Goal: Information Seeking & Learning: Find specific page/section

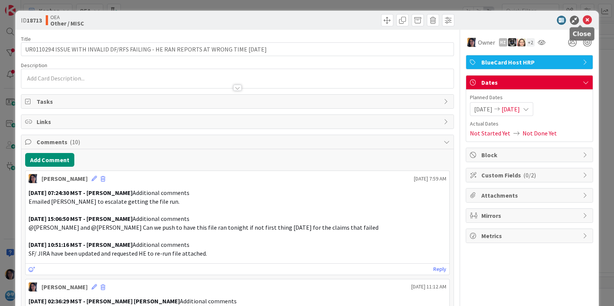
click at [583, 20] on icon at bounding box center [587, 20] width 9 height 9
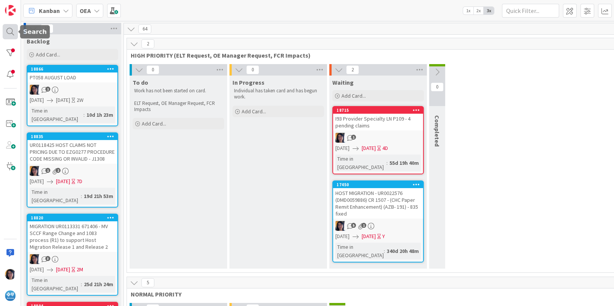
click at [5, 33] on div at bounding box center [10, 31] width 15 height 15
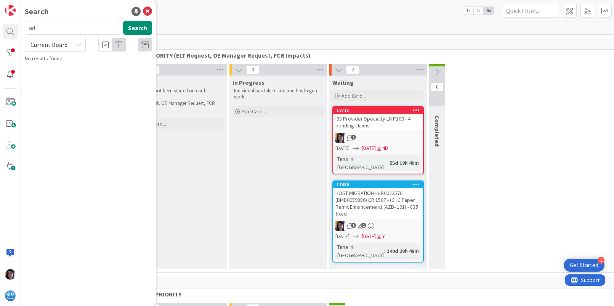
type input "a"
type input "streamline"
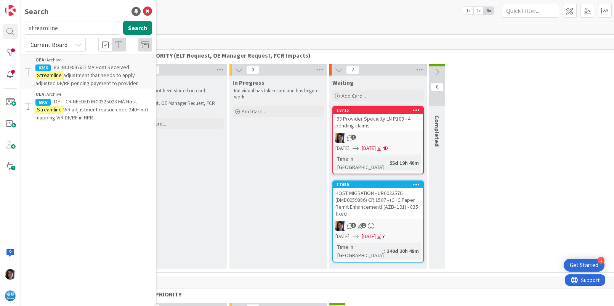
click at [77, 75] on span "adjustment that needs to apply adjusted DF/RF pending payment to provider" at bounding box center [86, 79] width 103 height 15
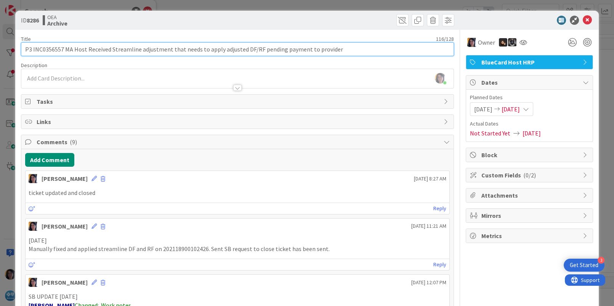
click at [46, 47] on input "P3 INC0356557 MA Host Received Streamline adjustment that needs to apply adjust…" at bounding box center [237, 49] width 433 height 14
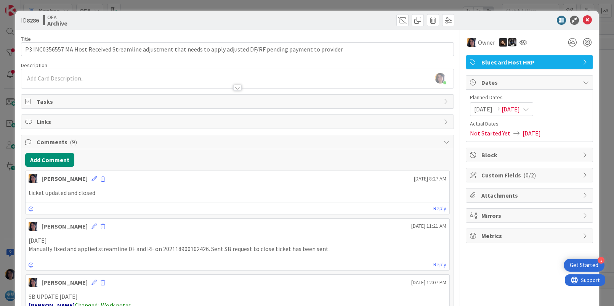
click at [57, 193] on p "ticket updated and closed" at bounding box center [238, 192] width 418 height 9
click at [377, 195] on p "ticket updated and closed" at bounding box center [238, 192] width 418 height 9
click at [308, 193] on p "ticket updated and closed" at bounding box center [238, 192] width 418 height 9
click at [583, 21] on icon at bounding box center [587, 20] width 9 height 9
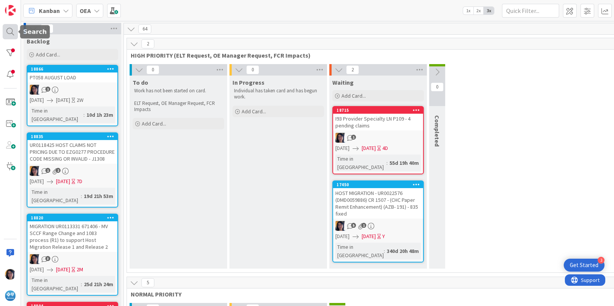
click at [8, 32] on div at bounding box center [10, 31] width 15 height 15
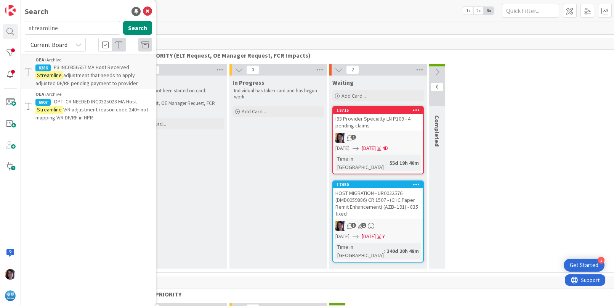
click at [43, 29] on input "streamline" at bounding box center [72, 28] width 95 height 14
type input "adjustment"
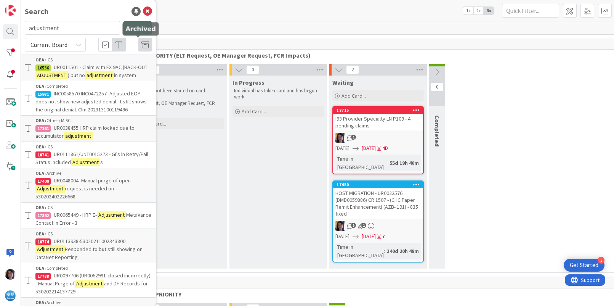
click at [141, 44] on icon at bounding box center [145, 45] width 8 height 8
click at [42, 43] on span "Current Board" at bounding box center [49, 45] width 37 height 8
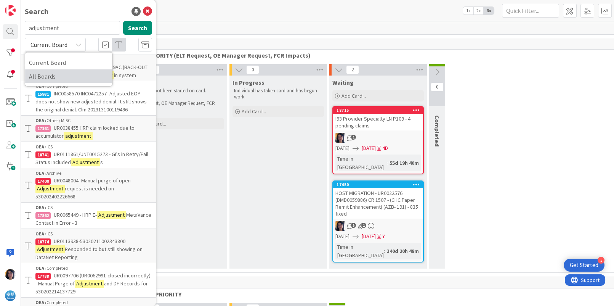
click at [43, 79] on span "All Boards" at bounding box center [68, 76] width 79 height 11
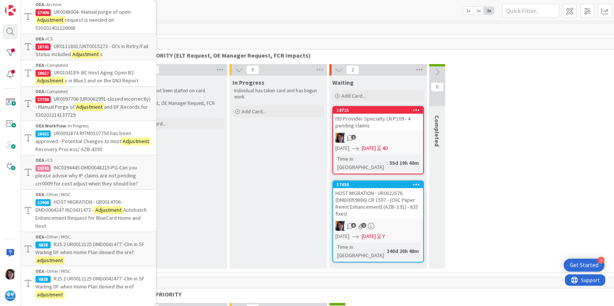
scroll to position [262, 0]
click at [495, 95] on div "0 To do Work has not been started on card. ELT Request, OE Manager Request, FCR…" at bounding box center [379, 168] width 500 height 208
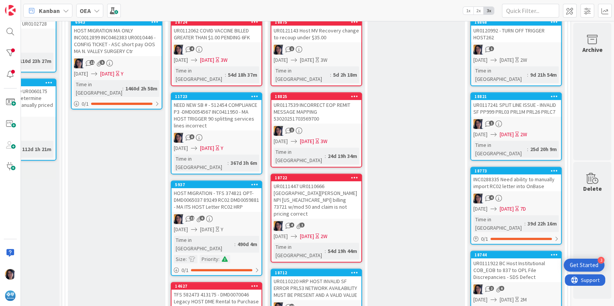
scroll to position [715, 69]
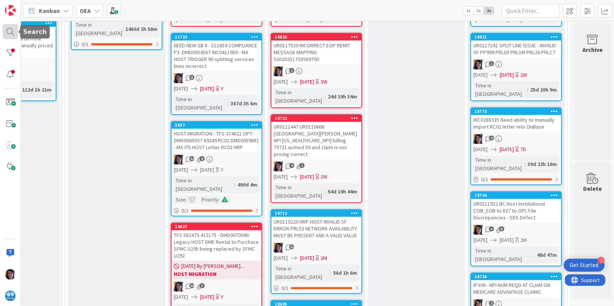
click at [11, 31] on div at bounding box center [10, 31] width 15 height 15
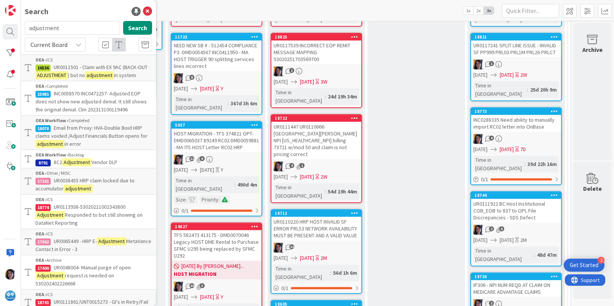
click at [36, 26] on input "adjustment" at bounding box center [72, 28] width 95 height 14
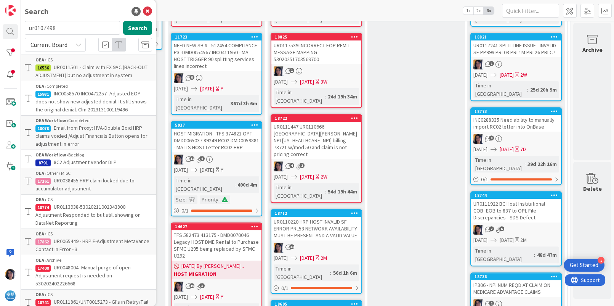
type input "ur0107498"
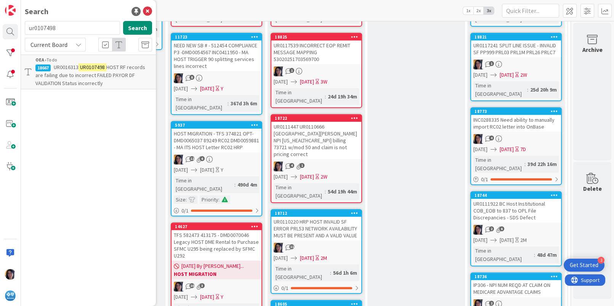
click at [59, 76] on span "HOST RF records are failing due to incorrect FAILED PAYOR DF VALIDATION Status …" at bounding box center [90, 75] width 110 height 23
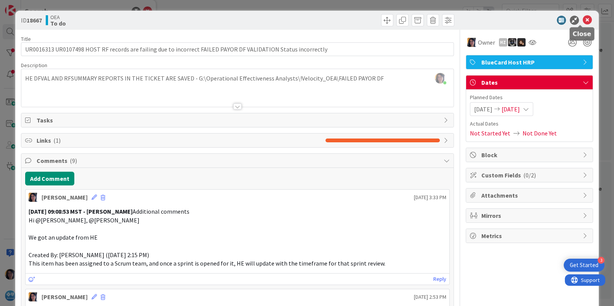
drag, startPoint x: 580, startPoint y: 19, endPoint x: 548, endPoint y: 21, distance: 32.1
click at [583, 19] on icon at bounding box center [587, 20] width 9 height 9
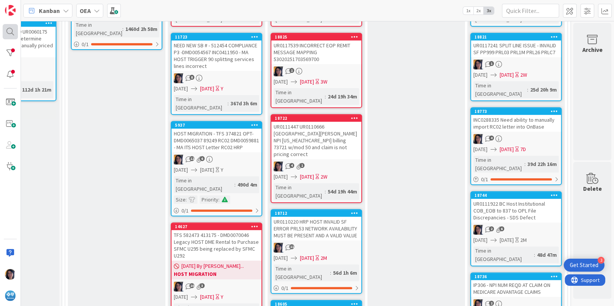
click at [15, 25] on div at bounding box center [10, 31] width 15 height 15
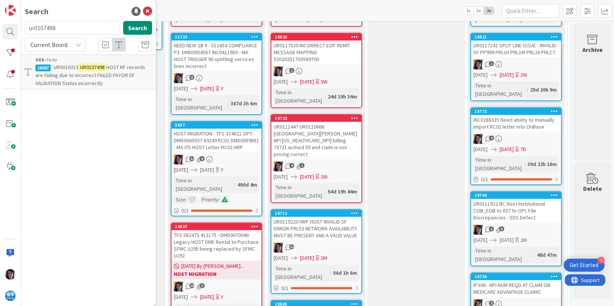
click at [46, 29] on input "ur0107498" at bounding box center [72, 28] width 95 height 14
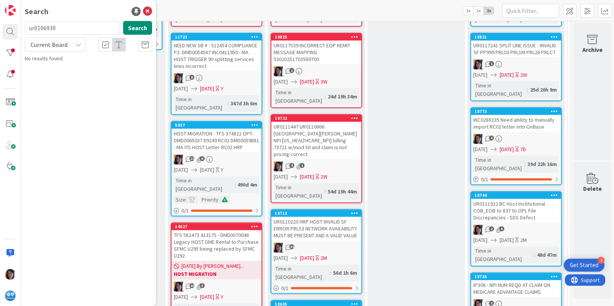
click at [41, 45] on span "Current Board" at bounding box center [49, 45] width 37 height 8
click at [43, 76] on span "All Boards" at bounding box center [68, 76] width 79 height 11
click at [130, 30] on button "Search" at bounding box center [137, 28] width 29 height 14
drag, startPoint x: 39, startPoint y: 48, endPoint x: 58, endPoint y: 53, distance: 19.6
click at [39, 48] on span "All Boards" at bounding box center [49, 44] width 40 height 11
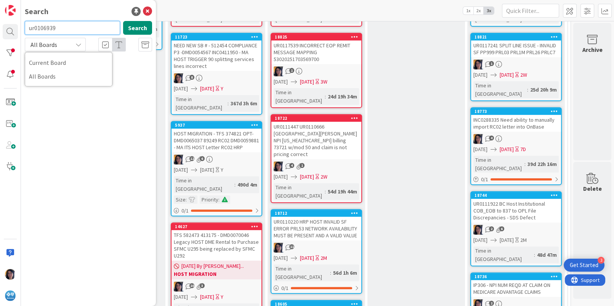
click at [40, 26] on input "ur0106939" at bounding box center [72, 28] width 95 height 14
type input "ur0012125"
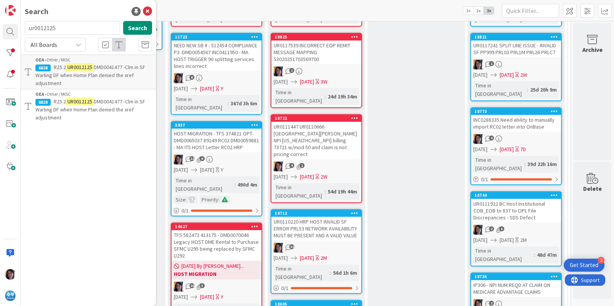
click at [68, 75] on span "DMD0041477 -Clm in SF Waiting DF when Home Plan denied the xref adjustment" at bounding box center [90, 75] width 110 height 23
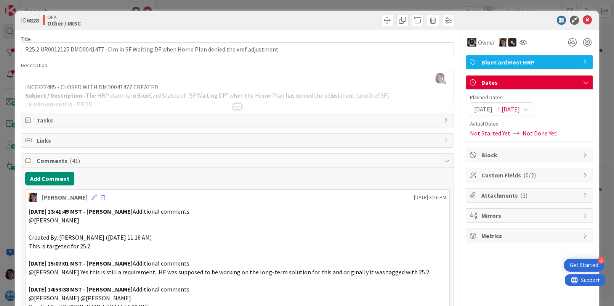
click at [172, 85] on div "[PERSON_NAME] just joined INC0322485 - CLOSED WITH DMD0041477 CREATED Subject /…" at bounding box center [237, 88] width 432 height 38
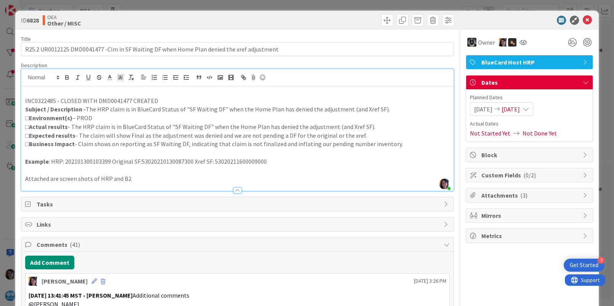
click at [583, 19] on icon at bounding box center [587, 20] width 9 height 9
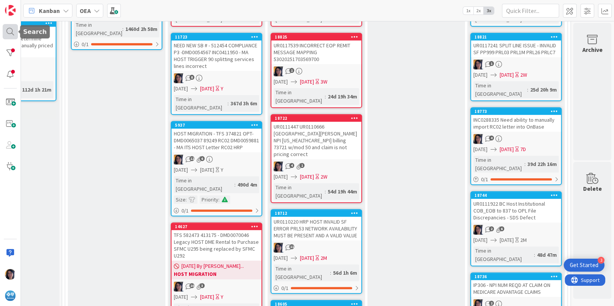
click at [10, 31] on div at bounding box center [10, 31] width 15 height 15
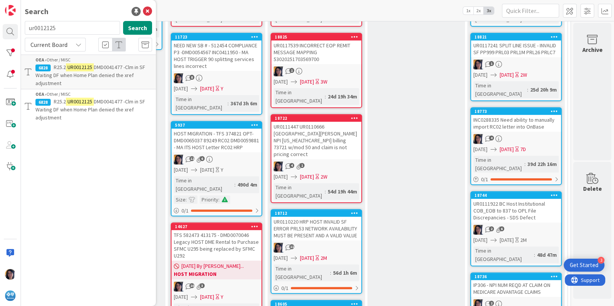
drag, startPoint x: 42, startPoint y: 29, endPoint x: 25, endPoint y: 29, distance: 17.2
click at [25, 29] on input "ur0012125" at bounding box center [72, 28] width 95 height 14
type input "DF adjustment"
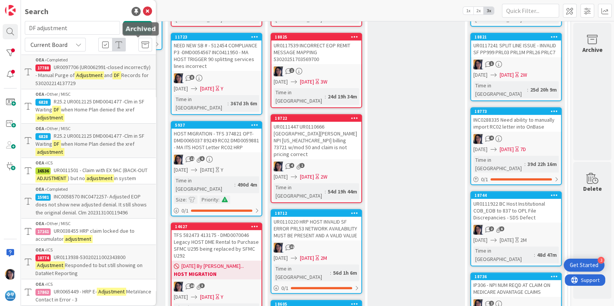
click at [141, 44] on icon at bounding box center [145, 45] width 8 height 8
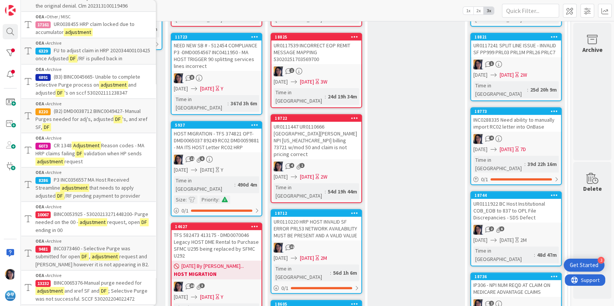
scroll to position [238, 0]
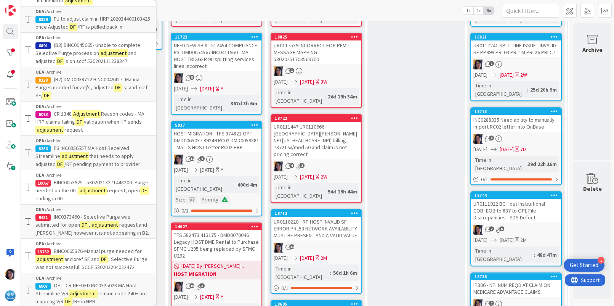
click at [74, 160] on mark "adjustment" at bounding box center [74, 156] width 29 height 8
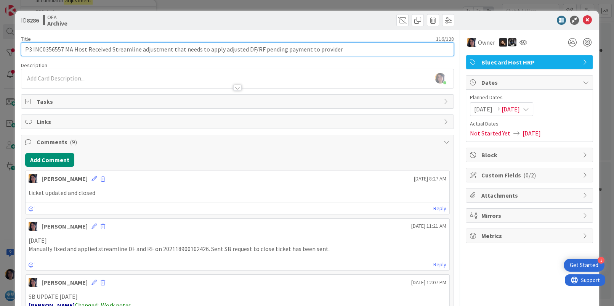
click at [49, 49] on input "P3 INC0356557 MA Host Received Streamline adjustment that needs to apply adjust…" at bounding box center [237, 49] width 433 height 14
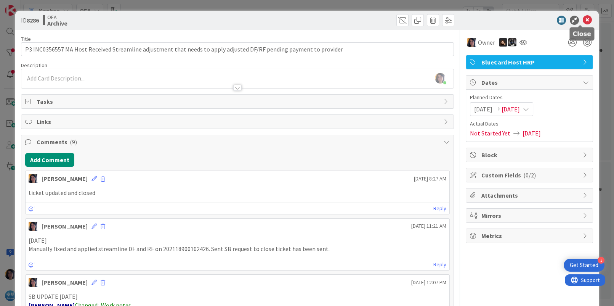
click at [583, 21] on icon at bounding box center [587, 20] width 9 height 9
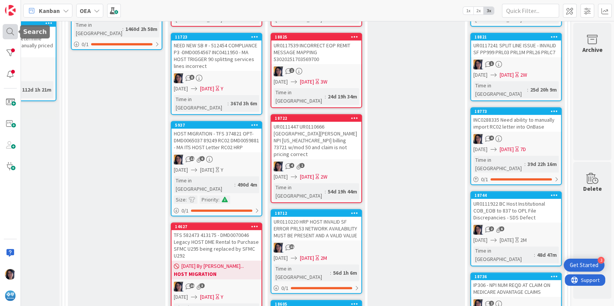
click at [8, 32] on div at bounding box center [10, 31] width 15 height 15
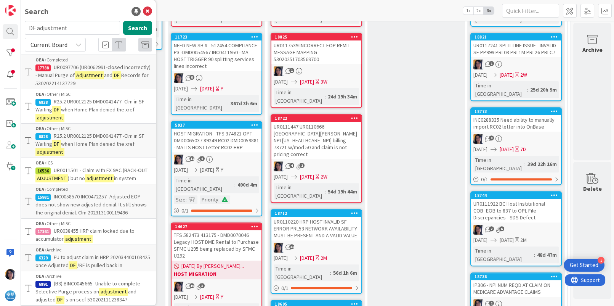
drag, startPoint x: 87, startPoint y: 25, endPoint x: 20, endPoint y: 59, distance: 75.2
click at [23, 28] on div "DF adjustment Search" at bounding box center [88, 29] width 137 height 17
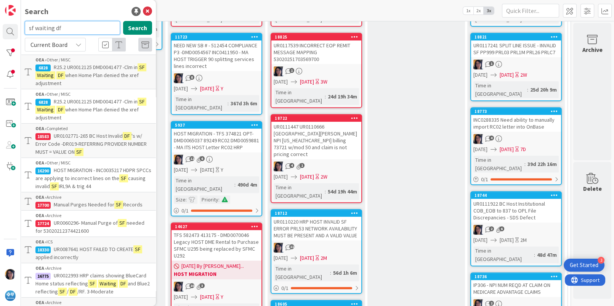
click at [75, 26] on input "sf waiting df" at bounding box center [72, 28] width 95 height 14
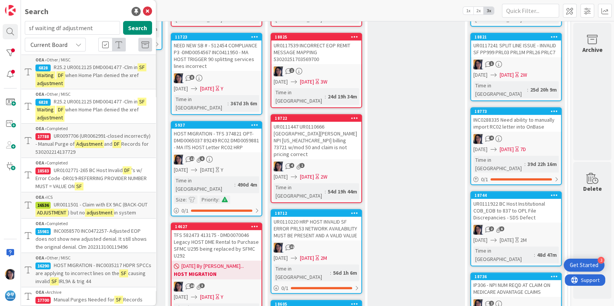
click at [43, 43] on span "Current Board" at bounding box center [49, 45] width 37 height 8
click at [49, 78] on span "All Boards" at bounding box center [68, 76] width 79 height 11
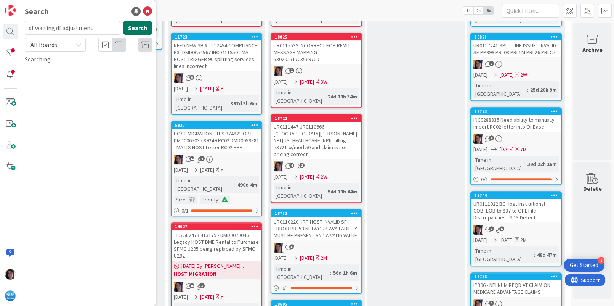
click at [140, 30] on button "Search" at bounding box center [137, 28] width 29 height 14
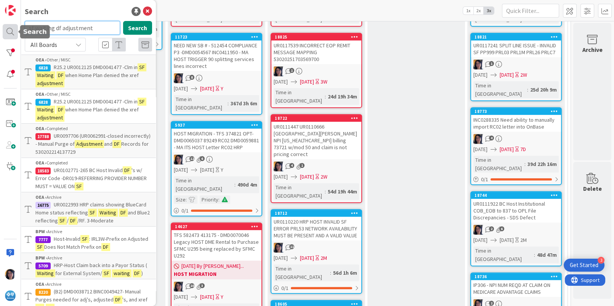
drag, startPoint x: 53, startPoint y: 27, endPoint x: 16, endPoint y: 28, distance: 37.4
click at [16, 28] on div "Search sf waiting df adjustment Search All Boards Current Board All Boards OEA …" at bounding box center [10, 153] width 21 height 306
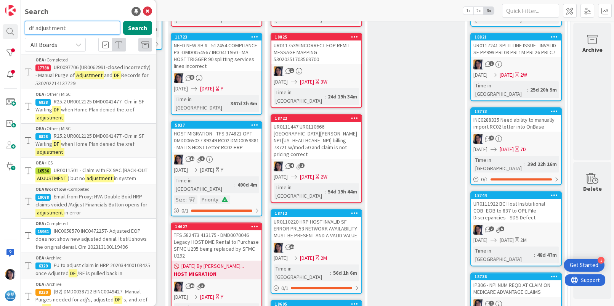
click at [29, 29] on input "df adjustment" at bounding box center [72, 28] width 95 height 14
type input "failed payer df adjustment"
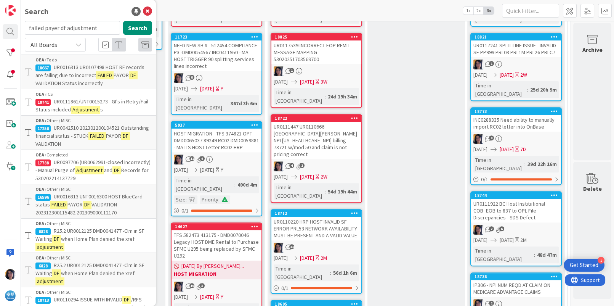
click at [81, 76] on span "UR0016313 UR0107498 HOST RF records are failing due to incorrect" at bounding box center [89, 71] width 109 height 15
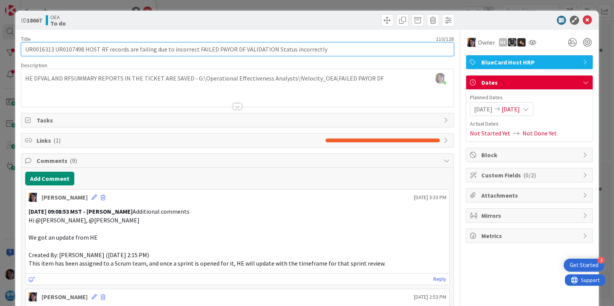
click at [44, 49] on input "UR0016313 UR0107498 HOST RF records are failing due to incorrect FAILED PAYOR D…" at bounding box center [237, 49] width 433 height 14
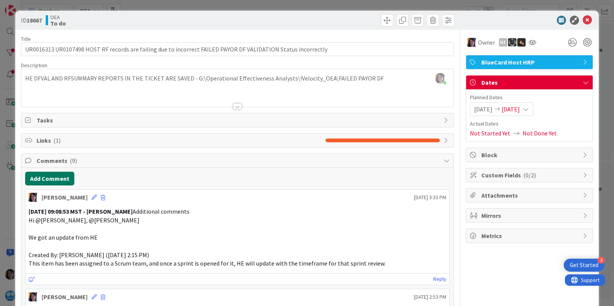
click at [48, 180] on button "Add Comment" at bounding box center [49, 179] width 49 height 14
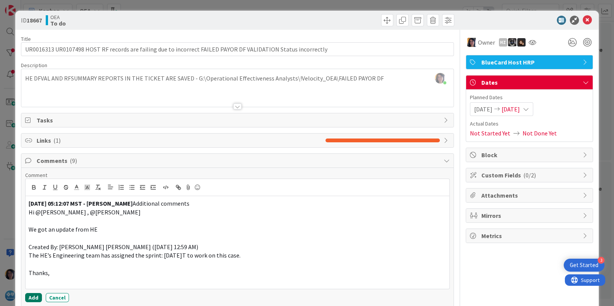
click at [37, 295] on button "Add" at bounding box center [33, 297] width 17 height 9
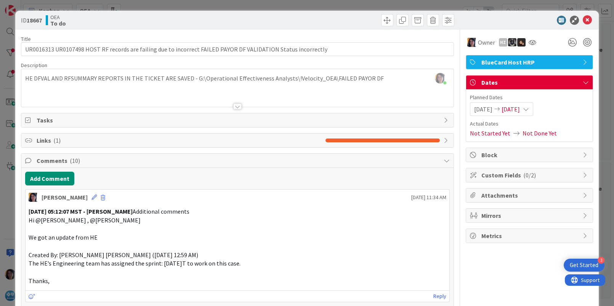
click at [520, 108] on span "[DATE]" at bounding box center [511, 108] width 18 height 9
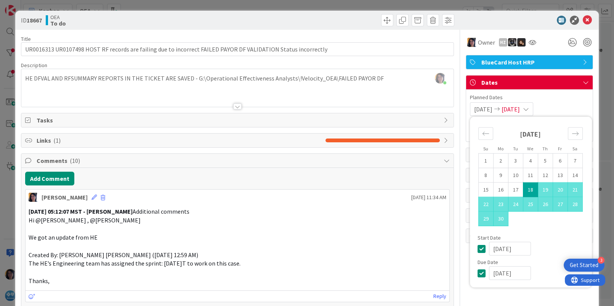
click at [489, 273] on input "[DATE]" at bounding box center [510, 273] width 42 height 14
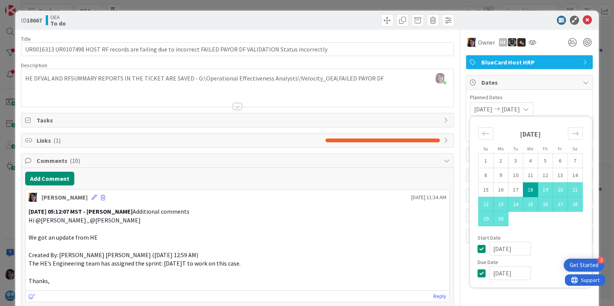
type input "[DATE]"
click at [545, 234] on div "[DATE] 1 2 3 4 5 6 7 8 9 10 11 12 13 14 15 16 17 18 19 20 21 22 23 24 25 26 27 …" at bounding box center [530, 178] width 121 height 114
click at [583, 19] on icon at bounding box center [587, 20] width 9 height 9
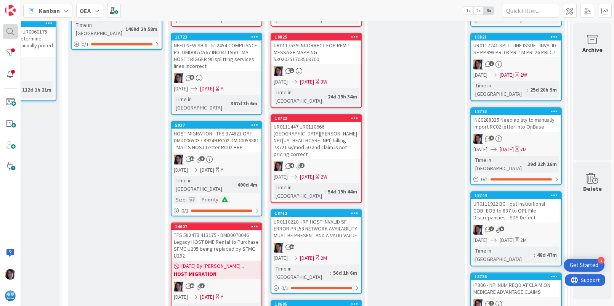
click at [8, 34] on div at bounding box center [10, 31] width 15 height 15
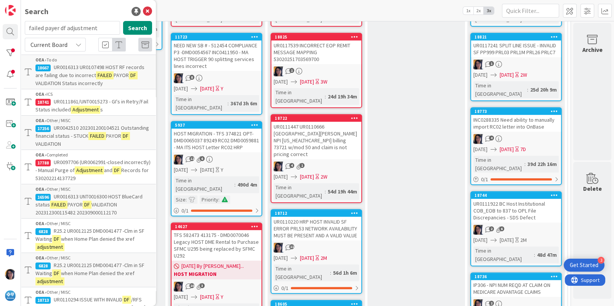
click at [69, 65] on span "UR0016313 UR0107498 HOST RF records are failing due to incorrect" at bounding box center [89, 71] width 109 height 15
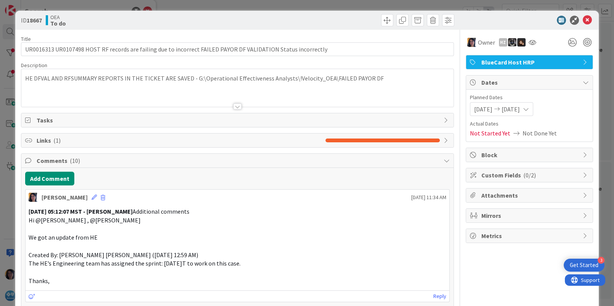
drag, startPoint x: 145, startPoint y: 95, endPoint x: 276, endPoint y: 93, distance: 131.2
click at [147, 95] on div at bounding box center [237, 96] width 432 height 19
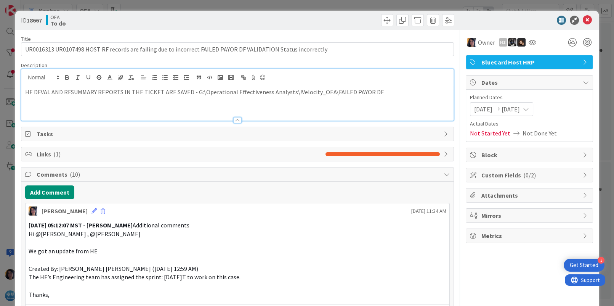
click at [390, 91] on p "HE DFVAL AND RFSUMMARY REPORTS IN THE TICKET ARE SAVED - G:\Operational Effecti…" at bounding box center [237, 92] width 424 height 9
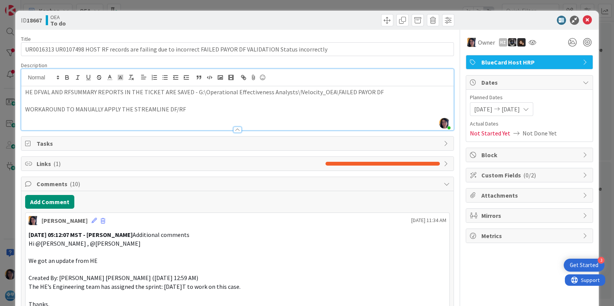
click at [155, 117] on p at bounding box center [237, 118] width 424 height 9
drag, startPoint x: 580, startPoint y: 21, endPoint x: 612, endPoint y: 25, distance: 32.6
click at [583, 21] on icon at bounding box center [587, 20] width 9 height 9
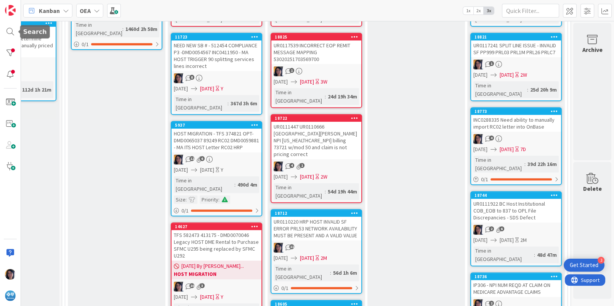
drag, startPoint x: 12, startPoint y: 32, endPoint x: 20, endPoint y: 37, distance: 9.5
click at [13, 32] on div at bounding box center [10, 31] width 15 height 15
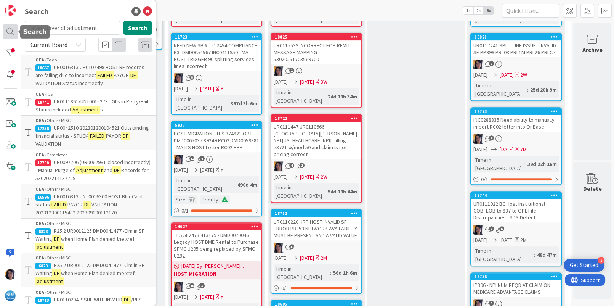
drag, startPoint x: 99, startPoint y: 29, endPoint x: 16, endPoint y: 39, distance: 83.3
click at [13, 34] on div "Search failed payer df adjustment Search Current Board OEA › To do 18667 UR0016…" at bounding box center [10, 153] width 21 height 306
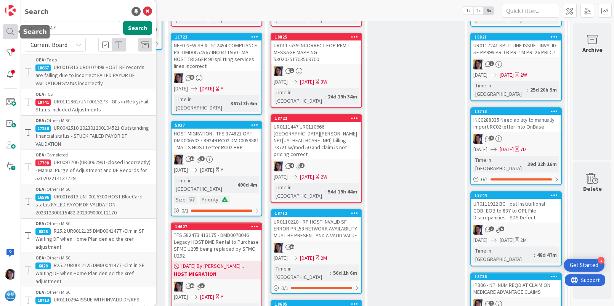
type input "ur0123047"
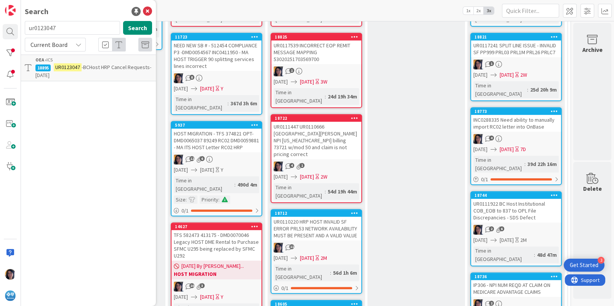
click at [77, 66] on mark "UR0123047" at bounding box center [68, 67] width 28 height 8
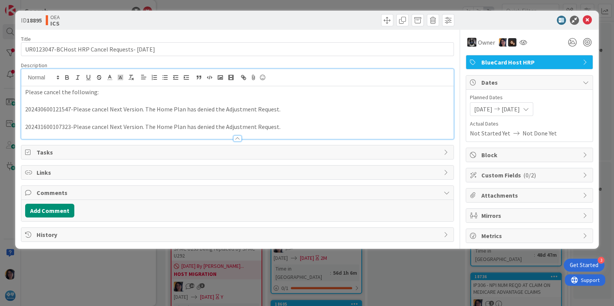
click at [91, 84] on div "Please cancel the following: 202430600121547-Please cancel Next Version. The Ho…" at bounding box center [237, 104] width 432 height 70
click at [586, 21] on icon at bounding box center [587, 20] width 9 height 9
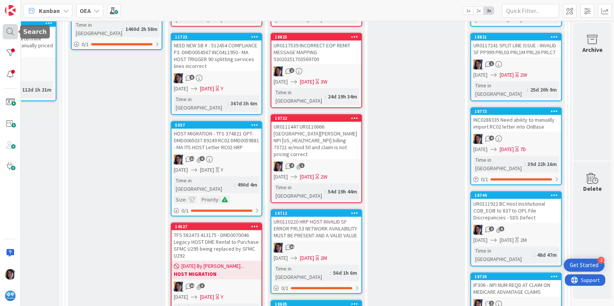
click at [6, 31] on div at bounding box center [10, 31] width 15 height 15
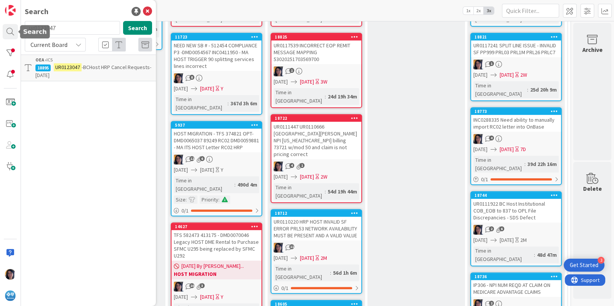
click at [34, 26] on input "ur0123047" at bounding box center [72, 28] width 95 height 14
type input "UR0095847"
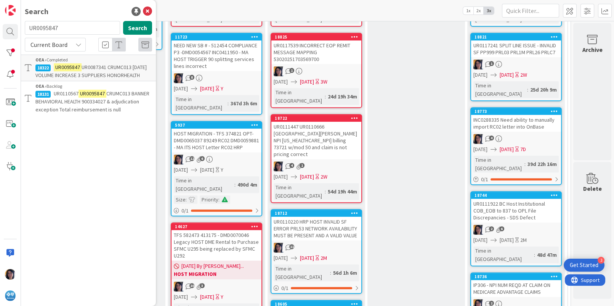
click at [79, 105] on p "UR0110567 UR0095847 CRUMC013 BANNER BEHAVIORAL HEALTH 900334027 & adjudication …" at bounding box center [93, 102] width 117 height 24
